Goal: Task Accomplishment & Management: Use online tool/utility

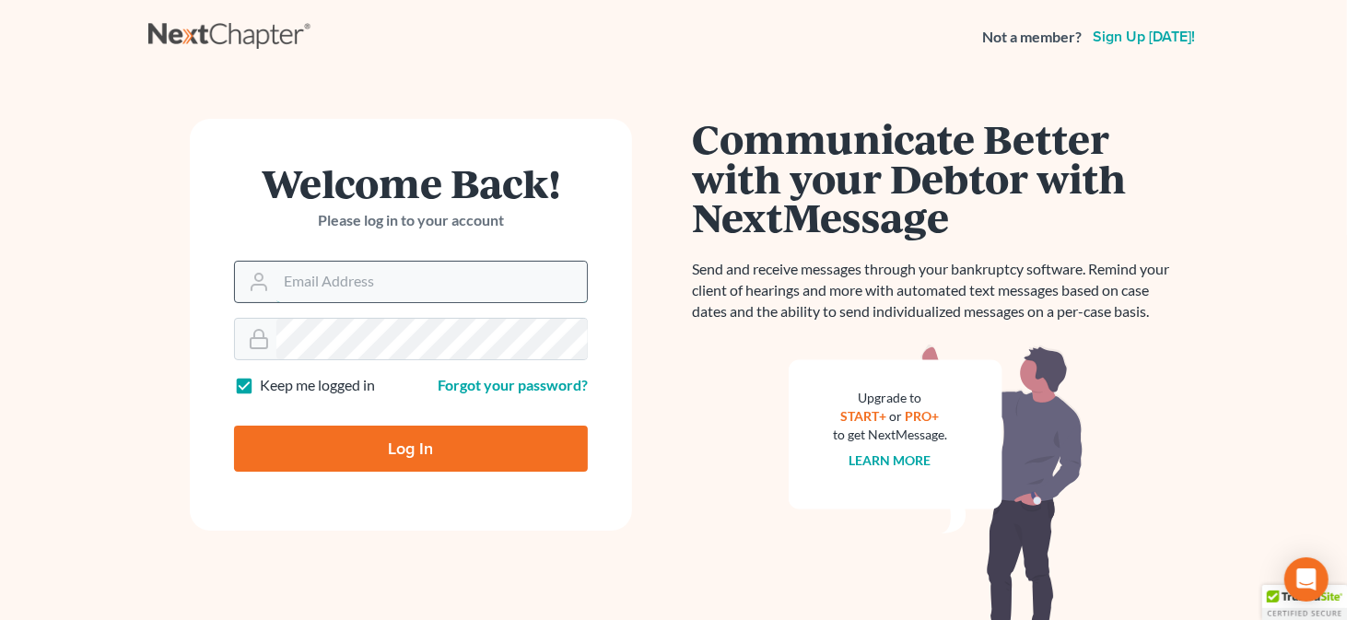
click at [302, 278] on input "Email Address" at bounding box center [431, 282] width 310 height 41
type input "rmastenlaw@gmail.com"
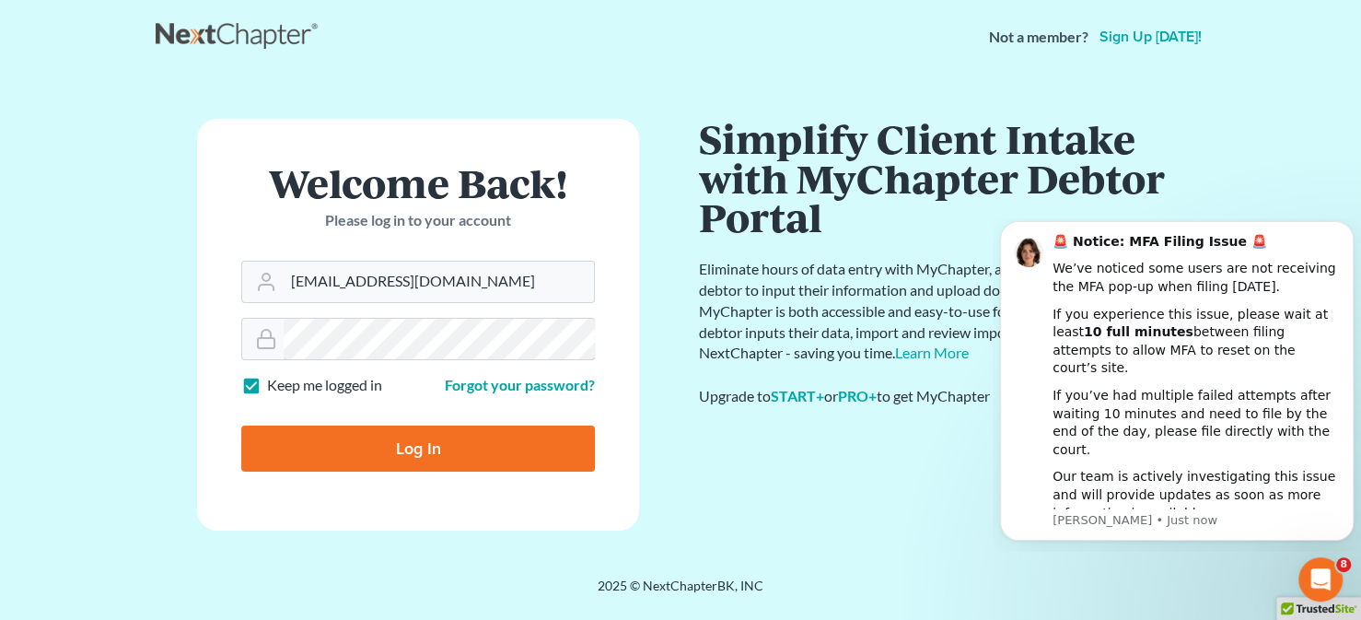
click at [241, 426] on input "Log In" at bounding box center [418, 449] width 354 height 46
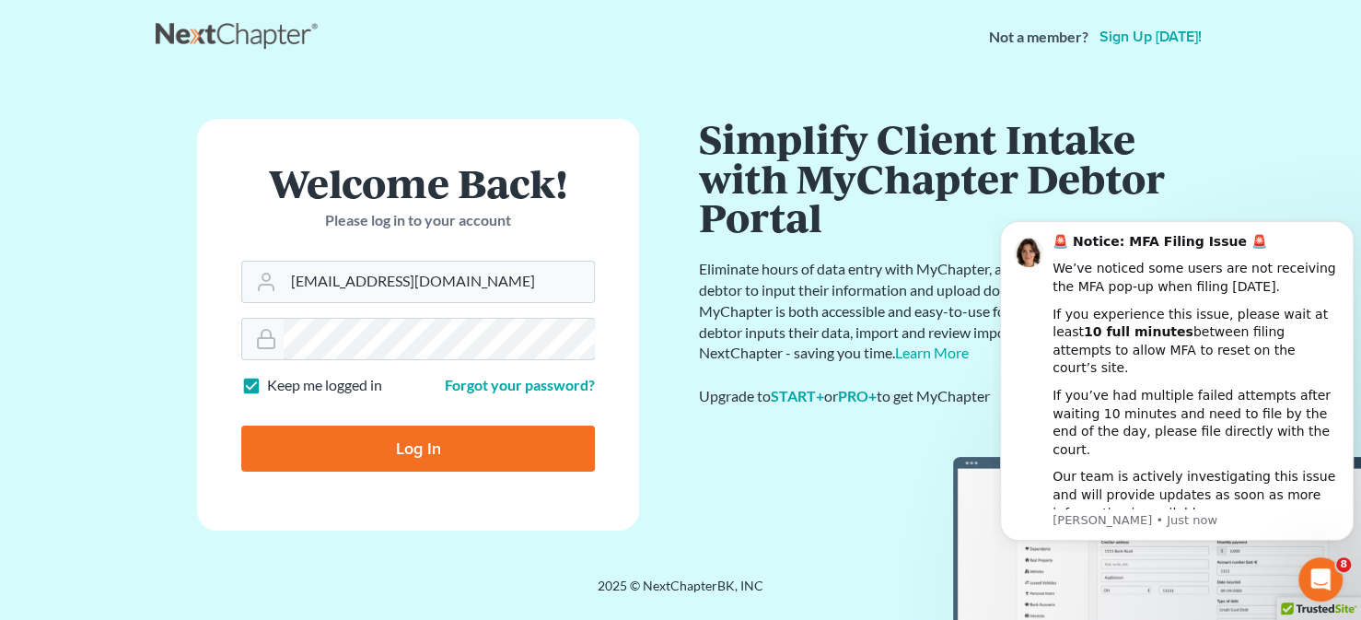
type input "Thinking..."
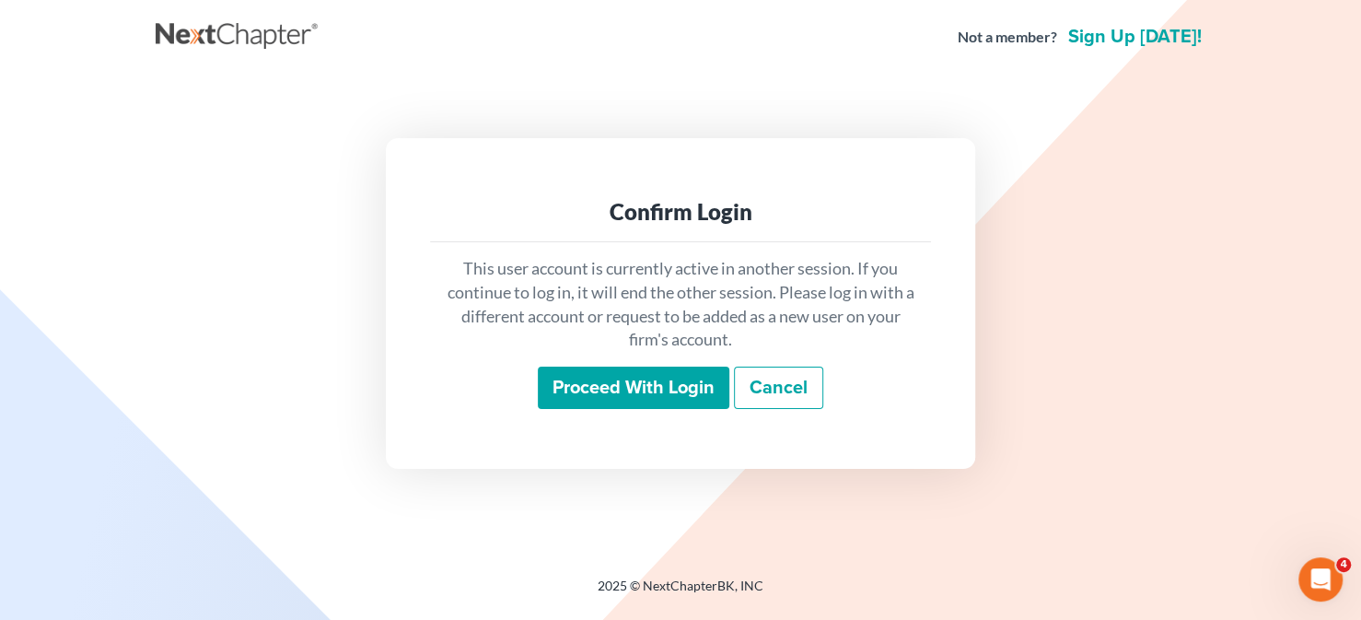
click at [569, 390] on input "Proceed with login" at bounding box center [634, 388] width 192 height 42
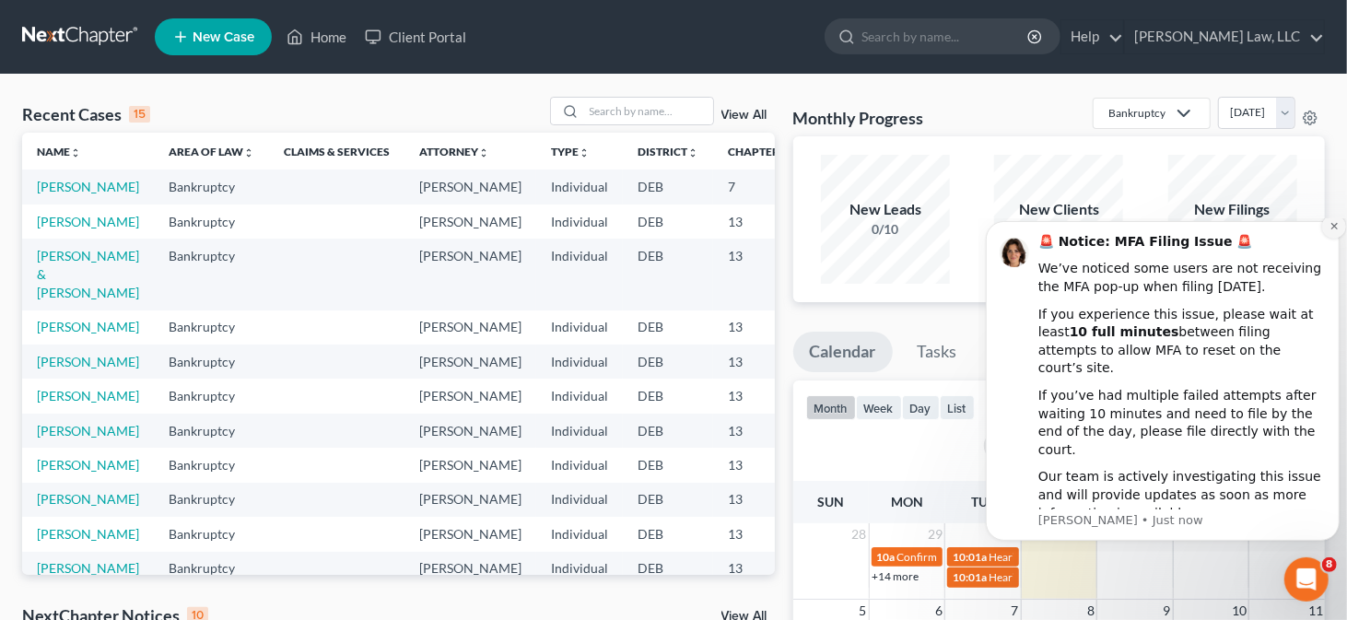
click at [1336, 228] on icon "Dismiss notification" at bounding box center [1332, 225] width 6 height 6
